Goal: Information Seeking & Learning: Learn about a topic

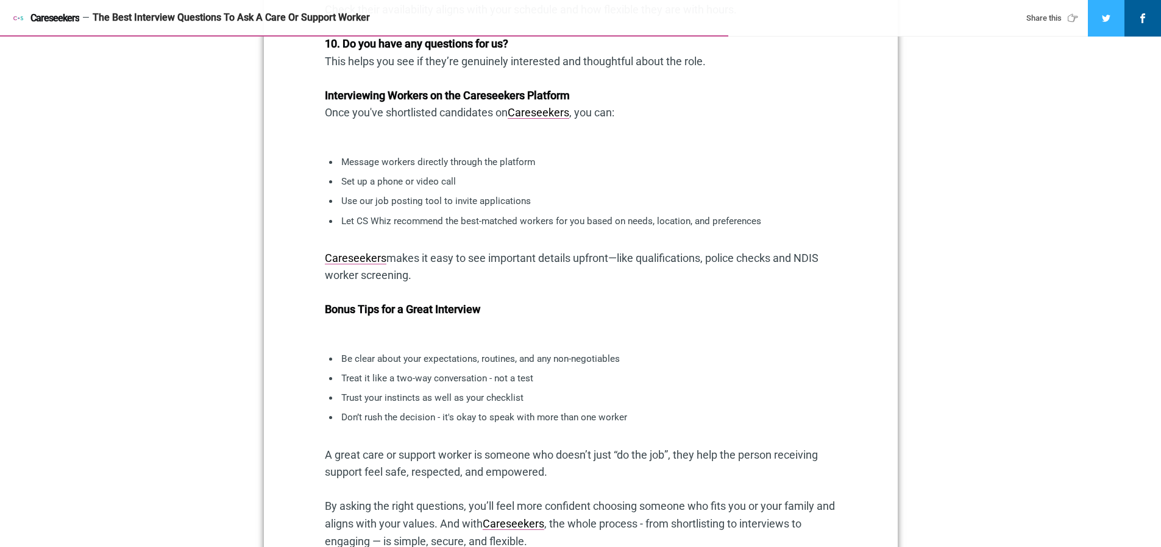
click at [359, 18] on div "The Best Interview Questions To Ask A Care Or Support Worker" at bounding box center [548, 18] width 911 height 13
drag, startPoint x: 369, startPoint y: 16, endPoint x: 118, endPoint y: 20, distance: 251.2
click at [93, 20] on div "The Best Interview Questions To Ask A Care Or Support Worker" at bounding box center [548, 18] width 911 height 13
copy div "The Best Interview Questions To Ask A Care Or Support Worker"
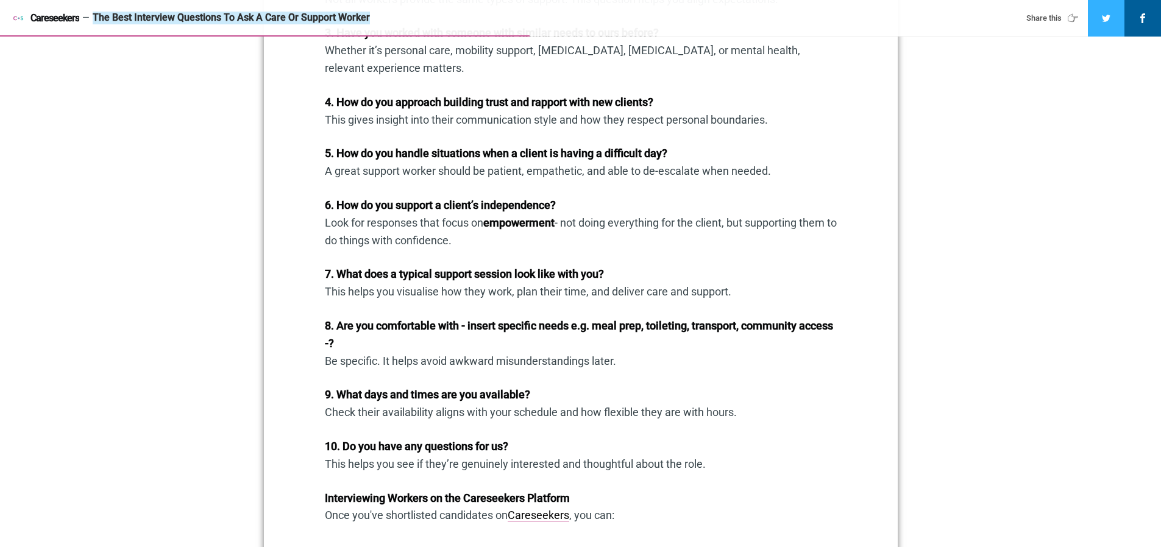
scroll to position [1201, 0]
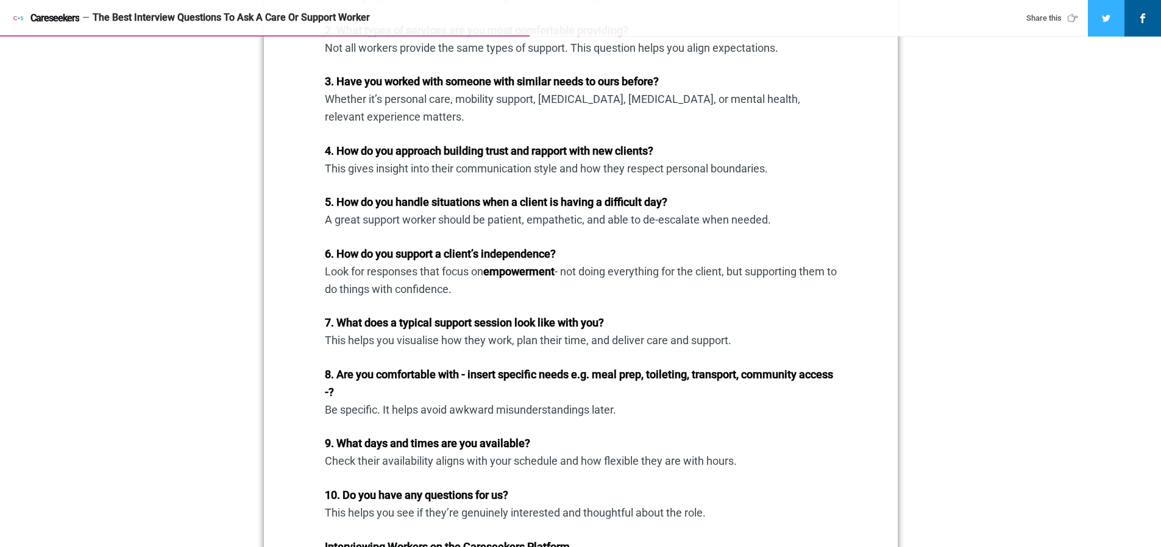
click at [455, 154] on strong "4. How do you approach building trust and rapport with new clients?" at bounding box center [489, 150] width 329 height 13
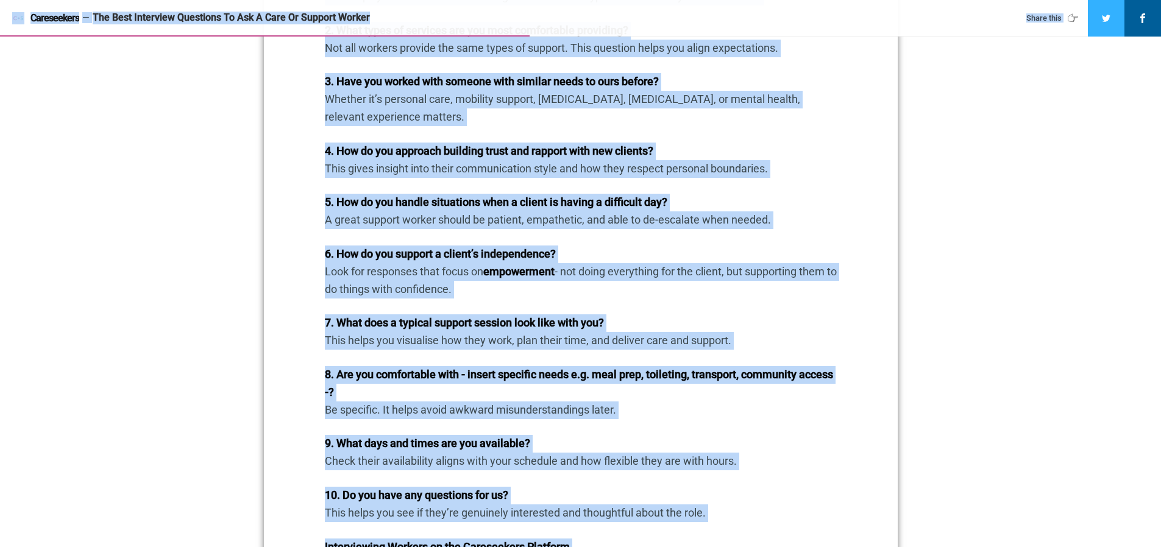
copy div "Home Aged Care NDIS Ageing parents Working as a care or support worker 18 Augus…"
drag, startPoint x: 190, startPoint y: 120, endPoint x: 183, endPoint y: 17, distance: 103.2
click at [190, 120] on main "18 August 2025 / NDIS Support The Best Interview Questions To Ask A Care Or Sup…" at bounding box center [580, 222] width 1161 height 2768
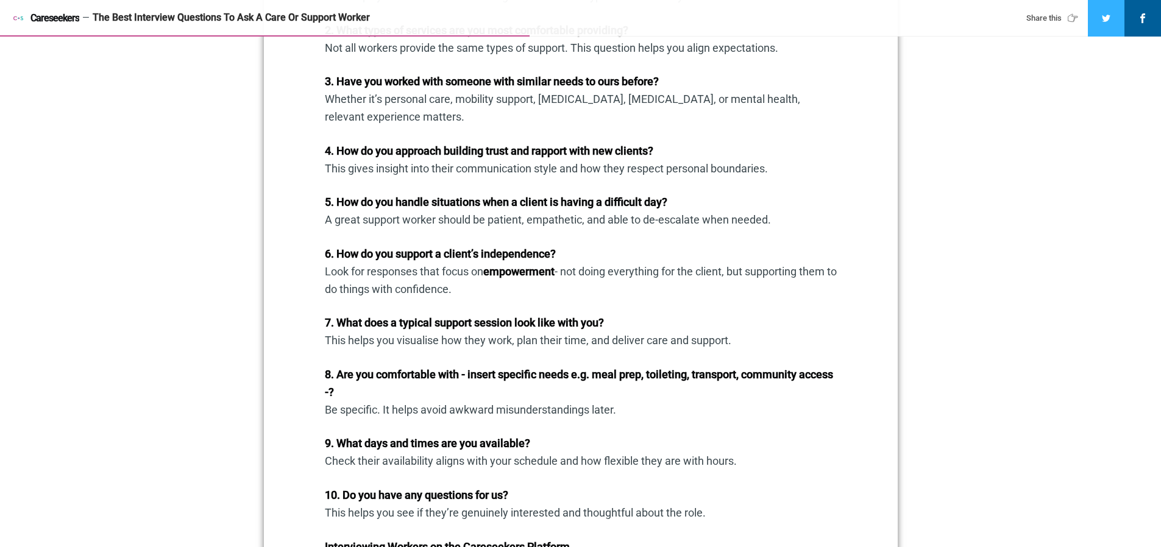
click at [375, 16] on div "The Best Interview Questions To Ask A Care Or Support Worker" at bounding box center [548, 18] width 911 height 13
click at [189, 93] on main "18 August 2025 / NDIS Support The Best Interview Questions To Ask A Care Or Sup…" at bounding box center [580, 222] width 1161 height 2768
